Goal: Transaction & Acquisition: Download file/media

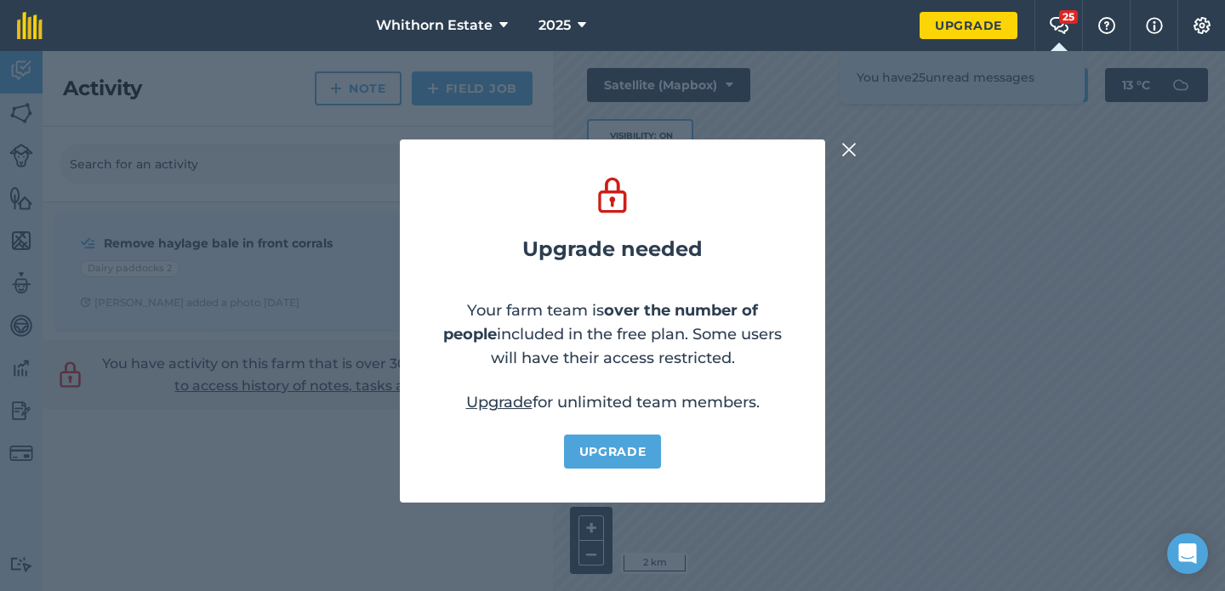
click at [851, 152] on img at bounding box center [849, 150] width 15 height 20
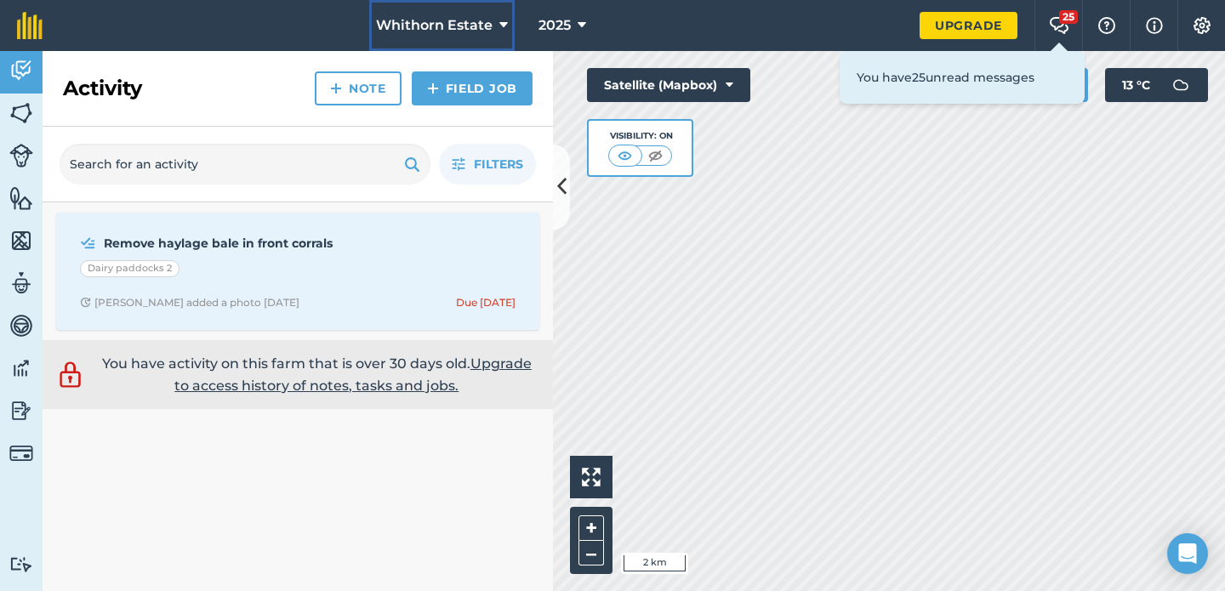
click at [441, 21] on span "Whithorn Estate" at bounding box center [434, 25] width 117 height 20
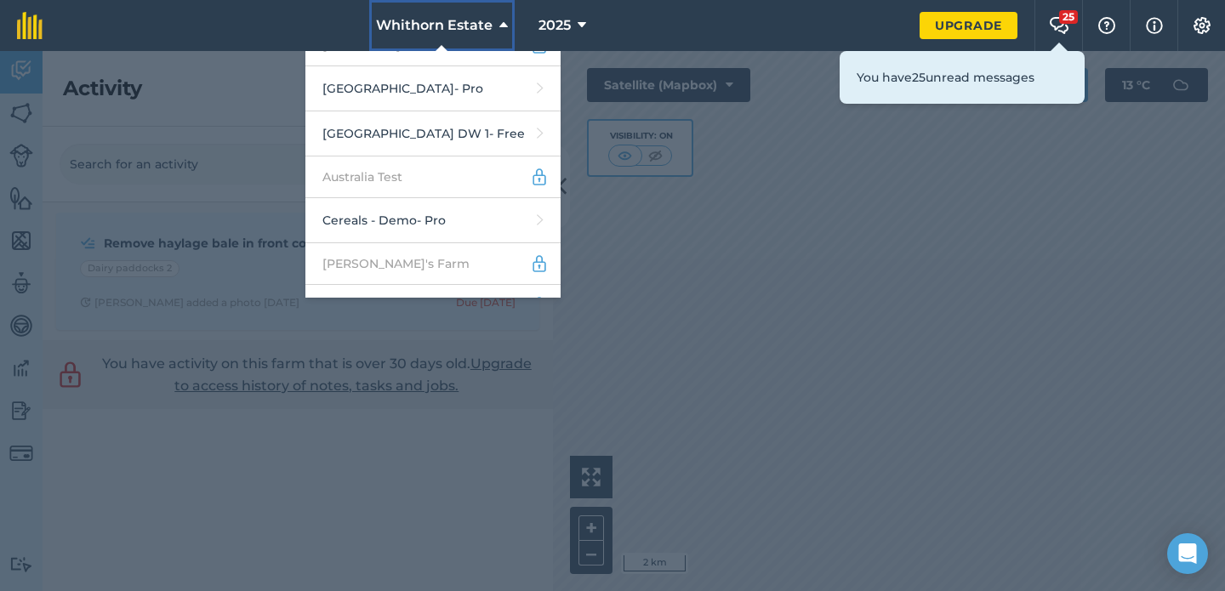
scroll to position [211, 0]
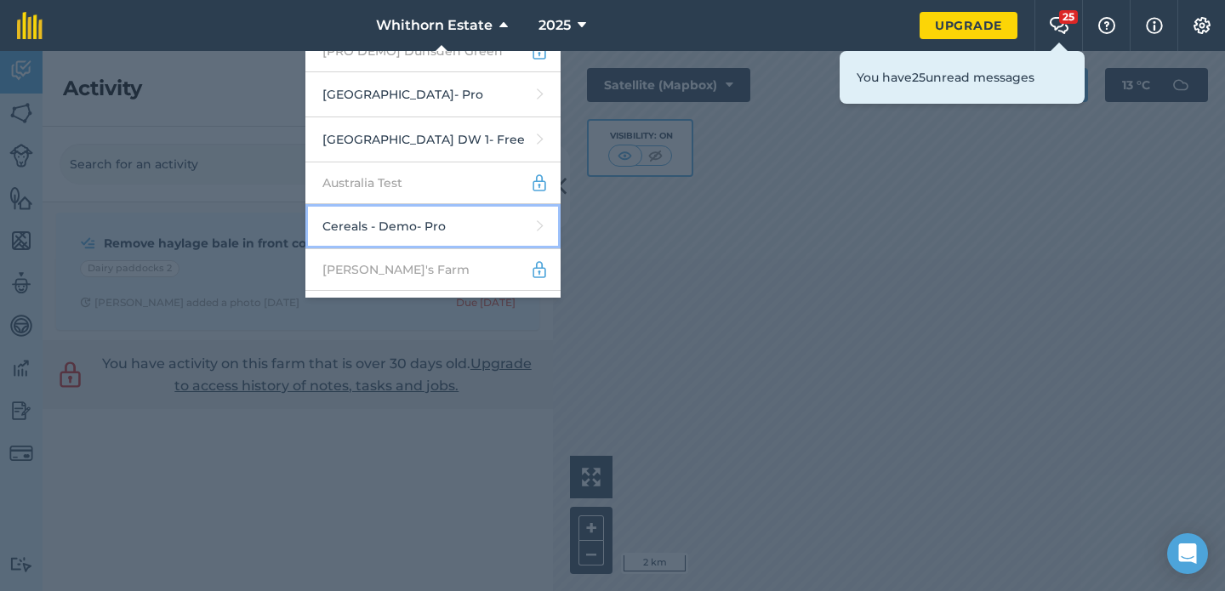
click at [460, 219] on link "Cereals - Demo - Pro" at bounding box center [432, 226] width 255 height 45
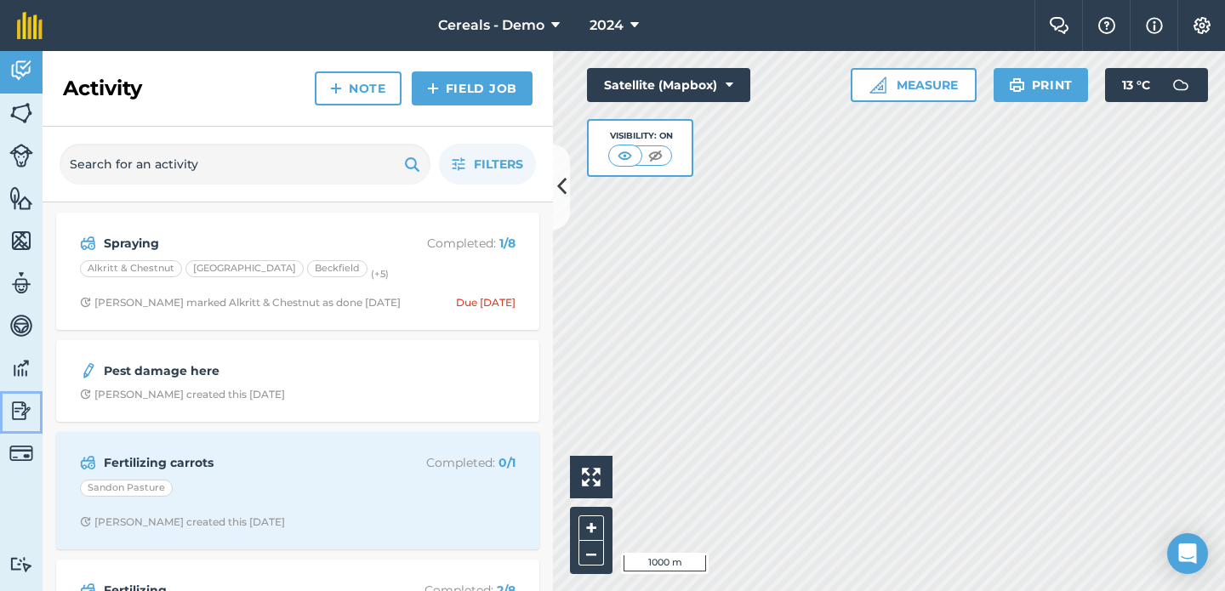
click at [26, 413] on img at bounding box center [21, 411] width 24 height 26
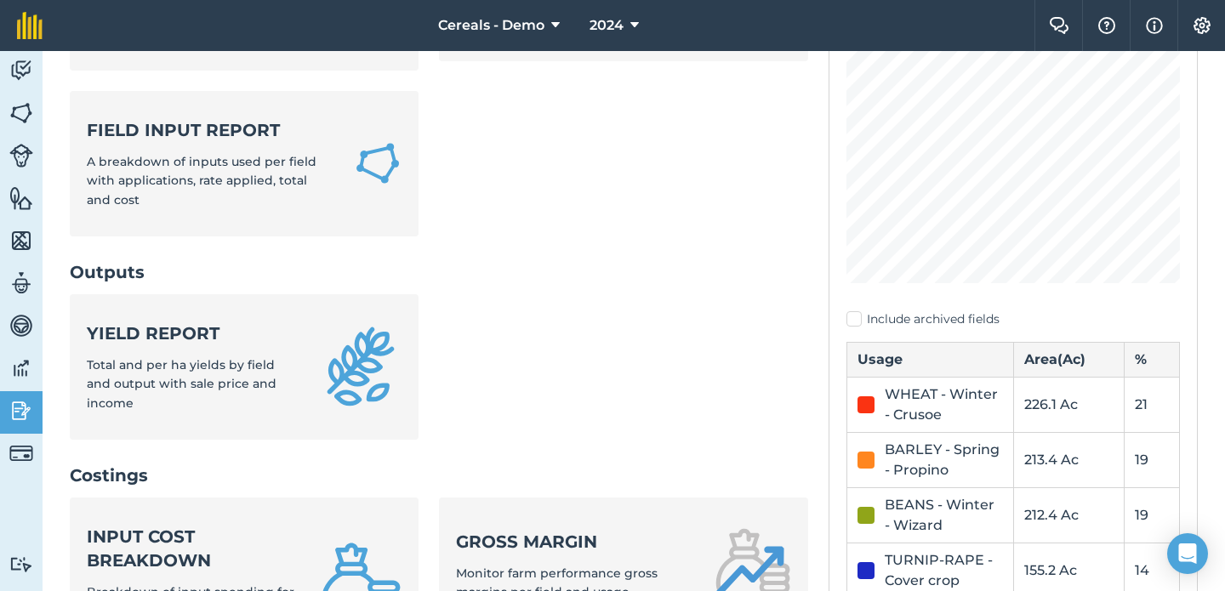
scroll to position [827, 0]
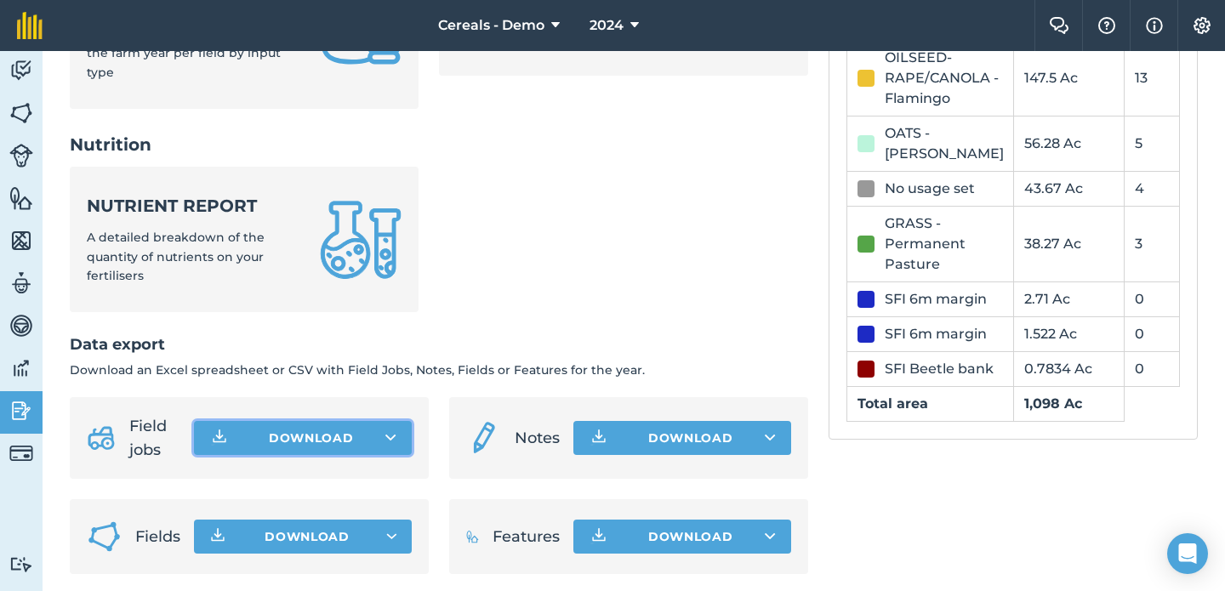
click at [380, 432] on button "Download" at bounding box center [303, 438] width 218 height 34
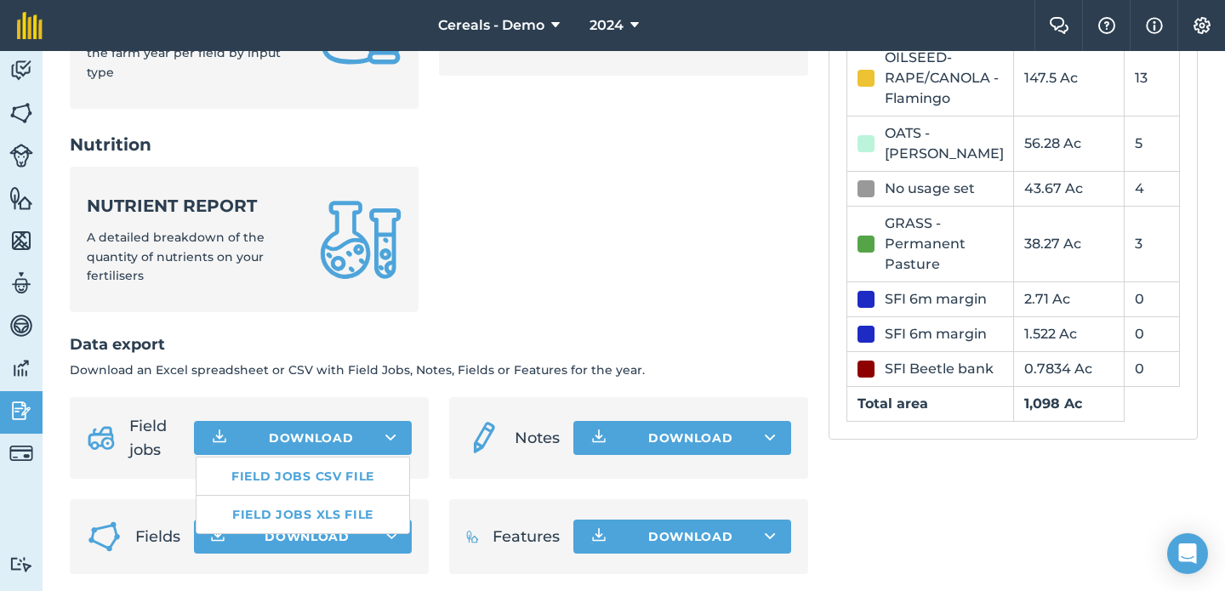
click at [442, 340] on h2 "Data export" at bounding box center [439, 345] width 739 height 25
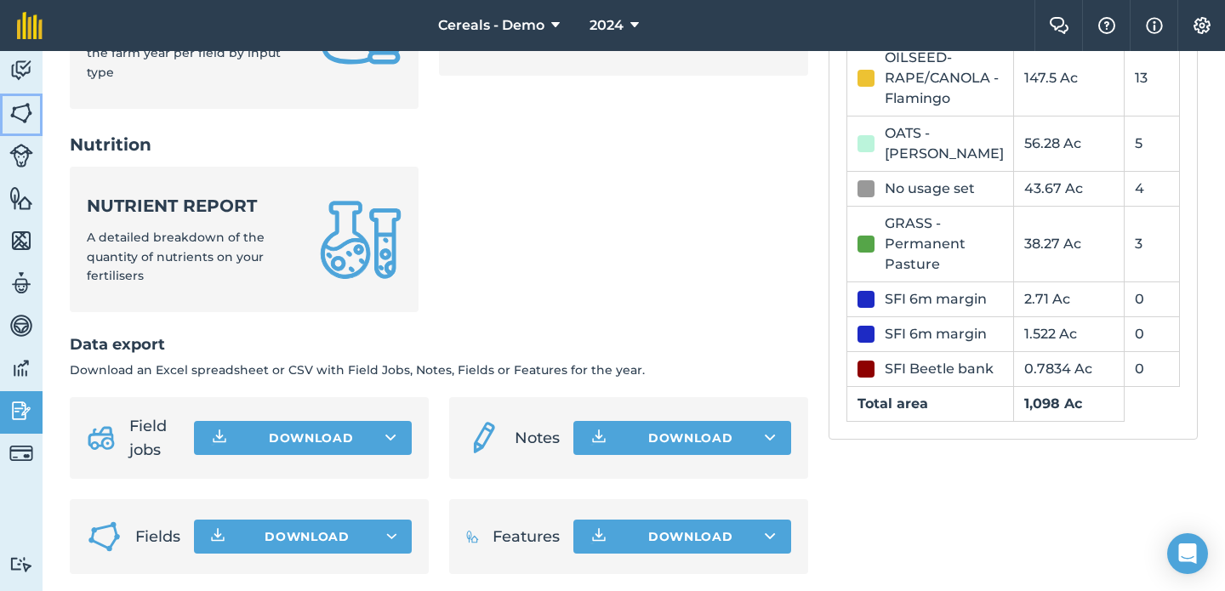
click at [30, 106] on img at bounding box center [21, 113] width 24 height 26
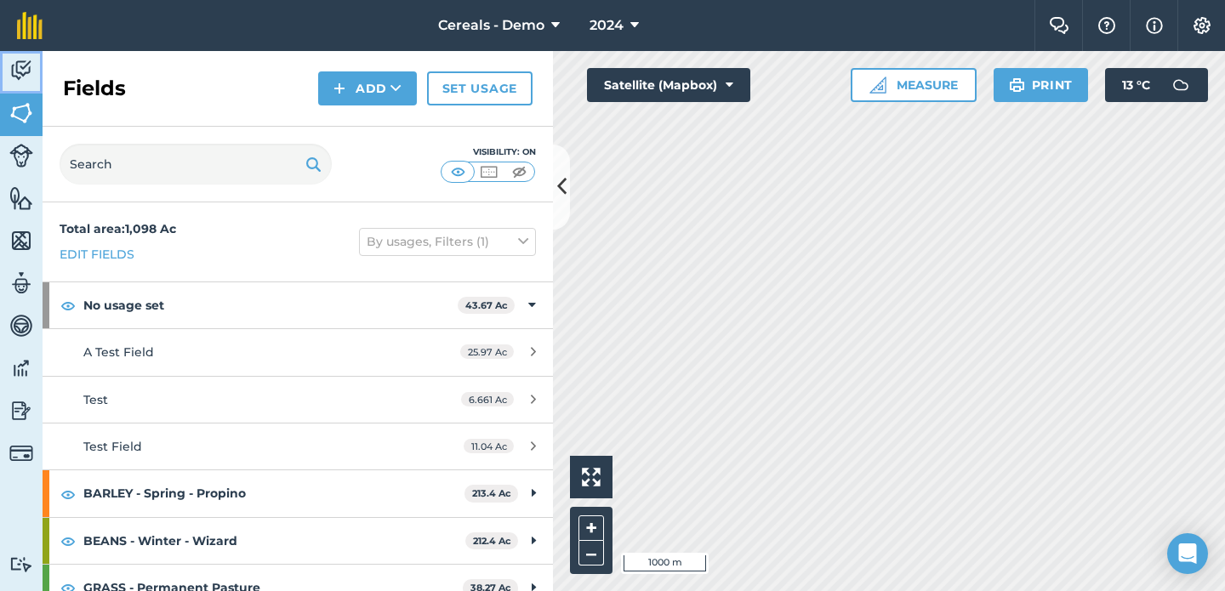
click at [28, 55] on link "Activity" at bounding box center [21, 72] width 43 height 43
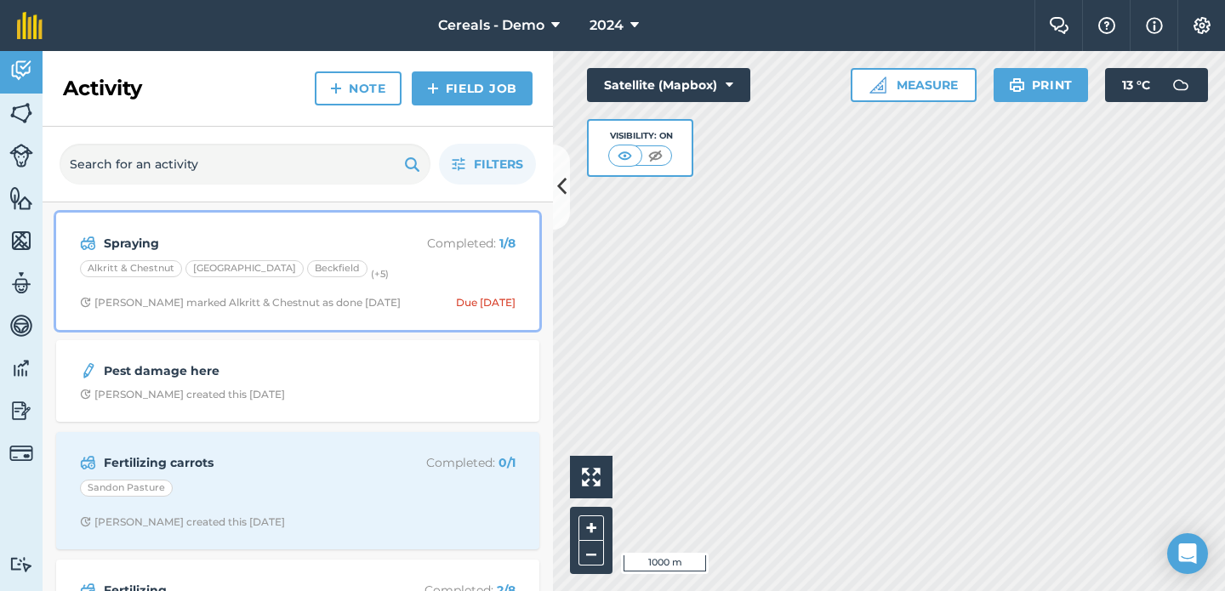
click at [191, 247] on strong "Spraying" at bounding box center [239, 243] width 270 height 19
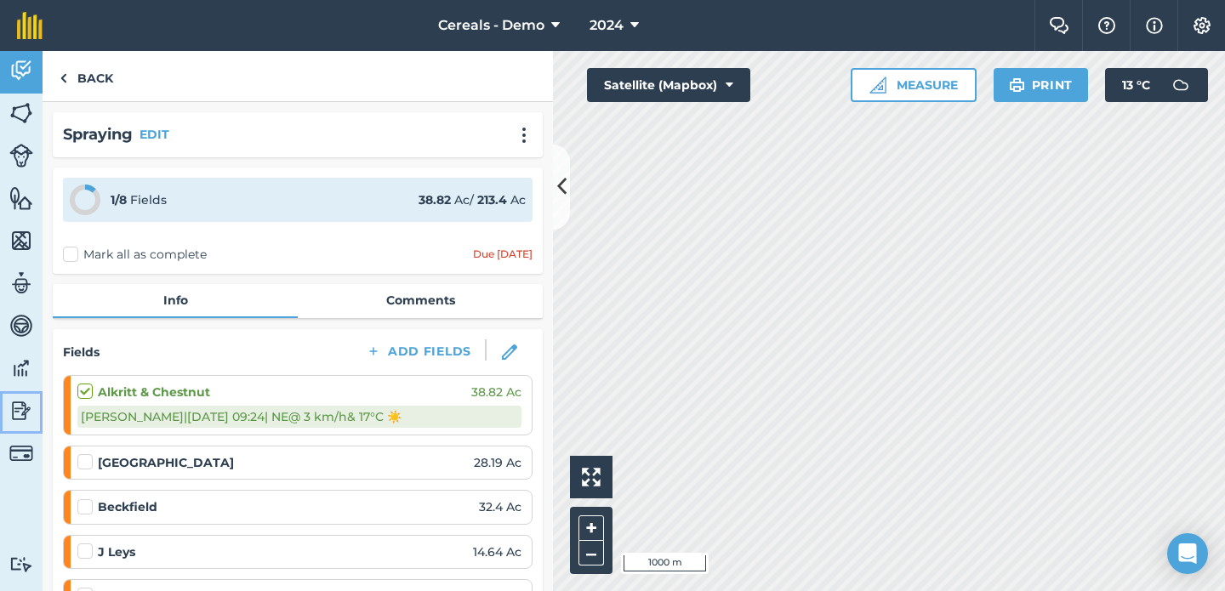
click at [31, 406] on img at bounding box center [21, 411] width 24 height 26
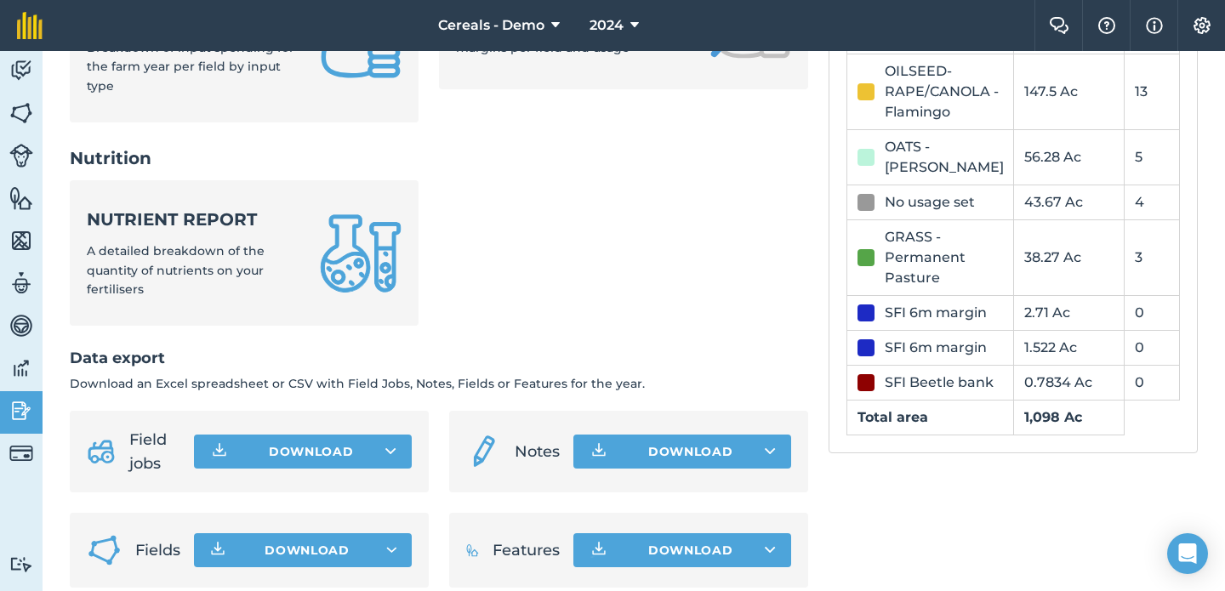
scroll to position [827, 0]
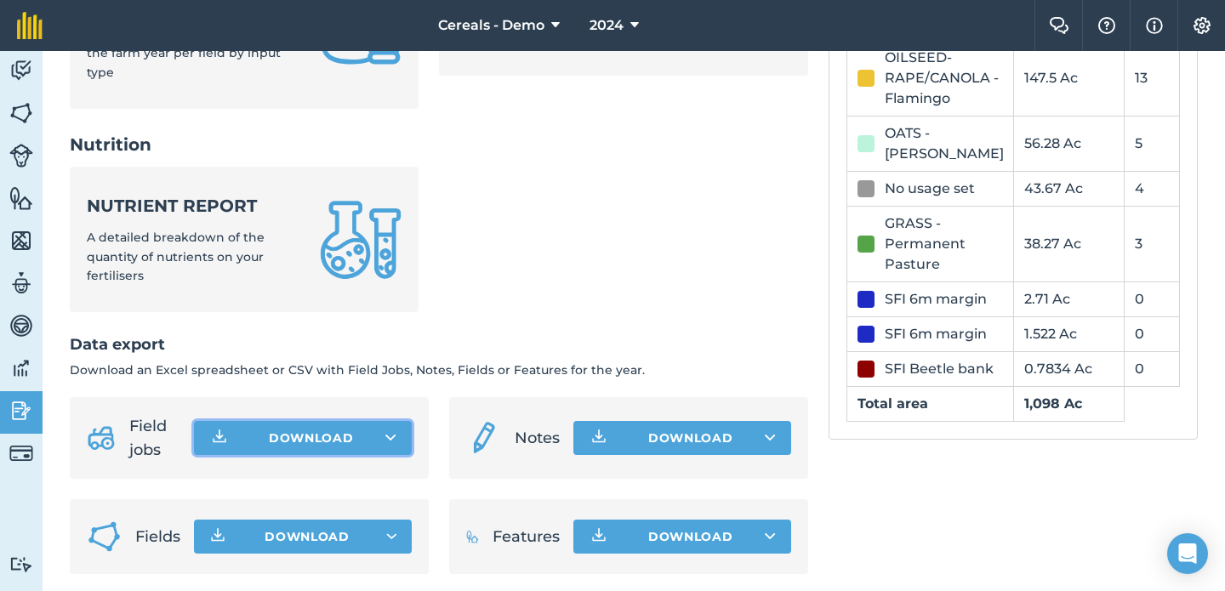
click at [356, 426] on button "Download" at bounding box center [303, 438] width 218 height 34
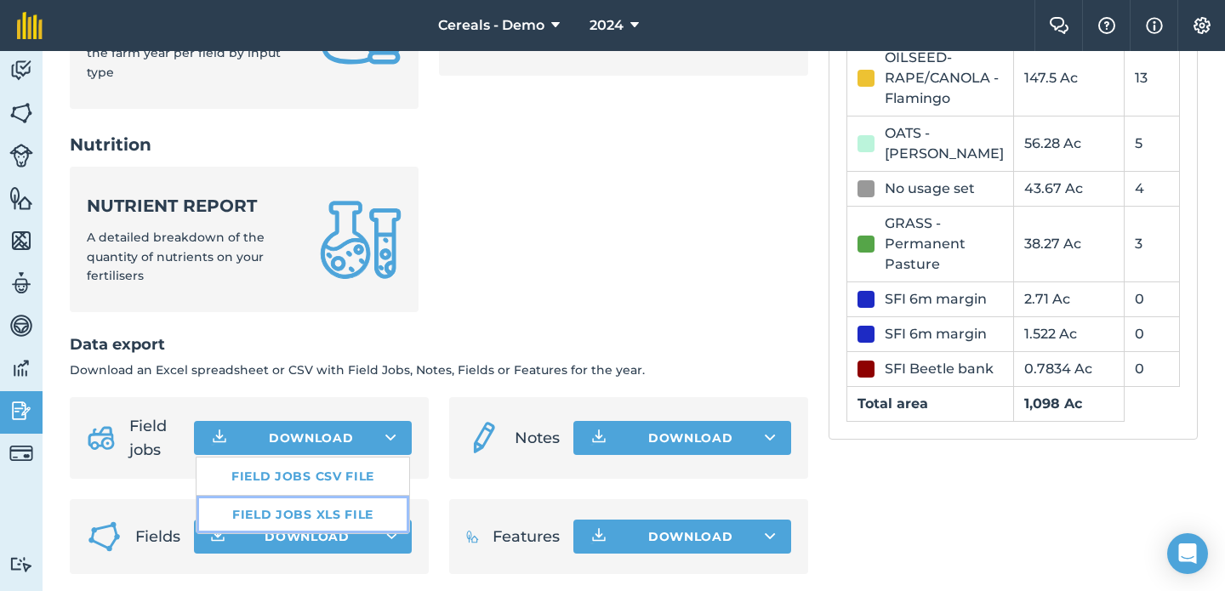
click at [335, 504] on link "Field jobs XLS file" at bounding box center [303, 514] width 213 height 37
